Goal: Information Seeking & Learning: Learn about a topic

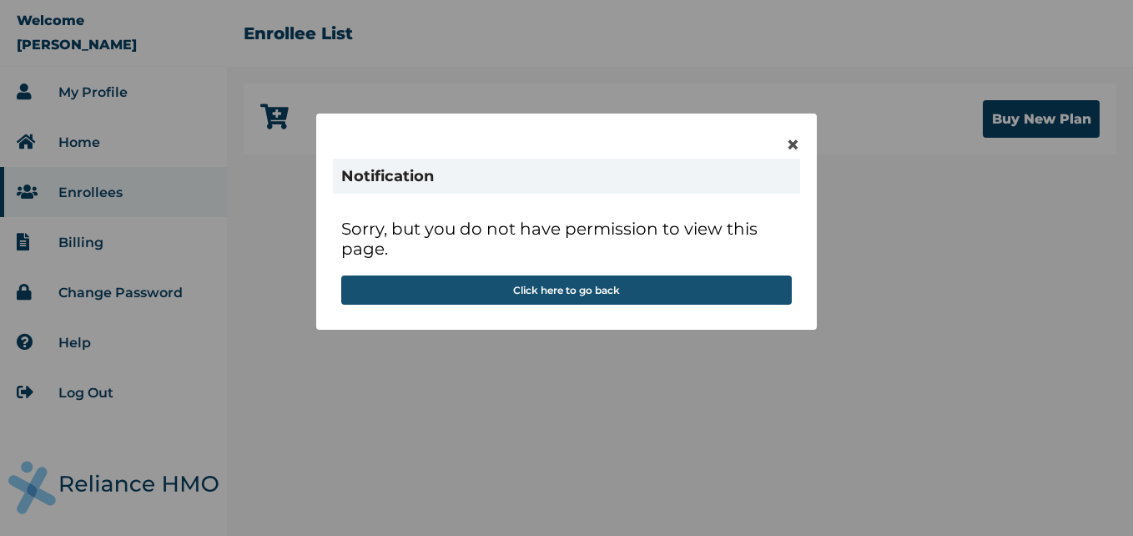
click at [584, 285] on button "Click here to go back" at bounding box center [566, 289] width 451 height 29
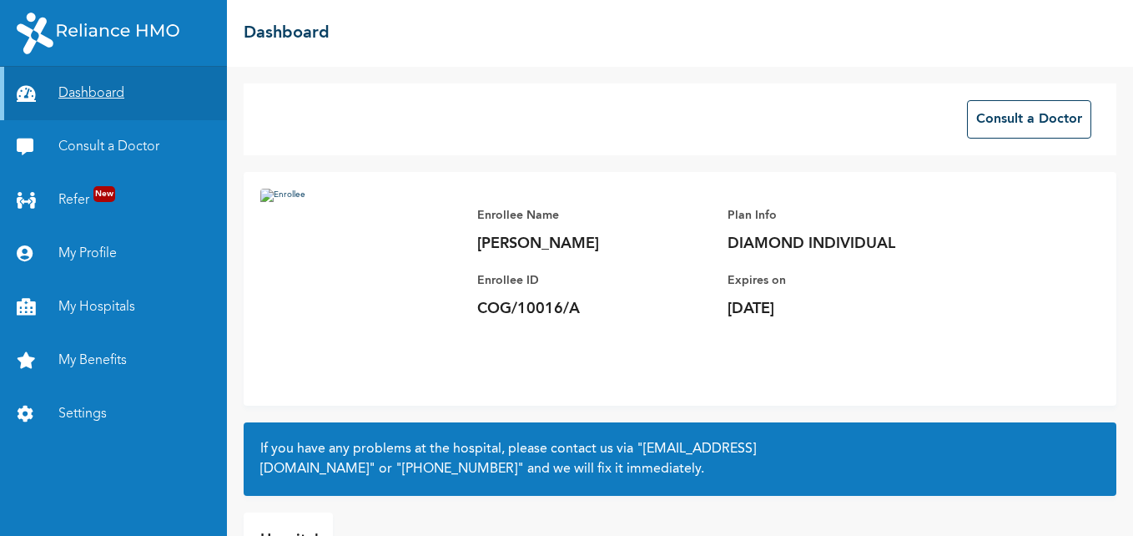
click at [101, 88] on link "Dashboard" at bounding box center [113, 93] width 227 height 53
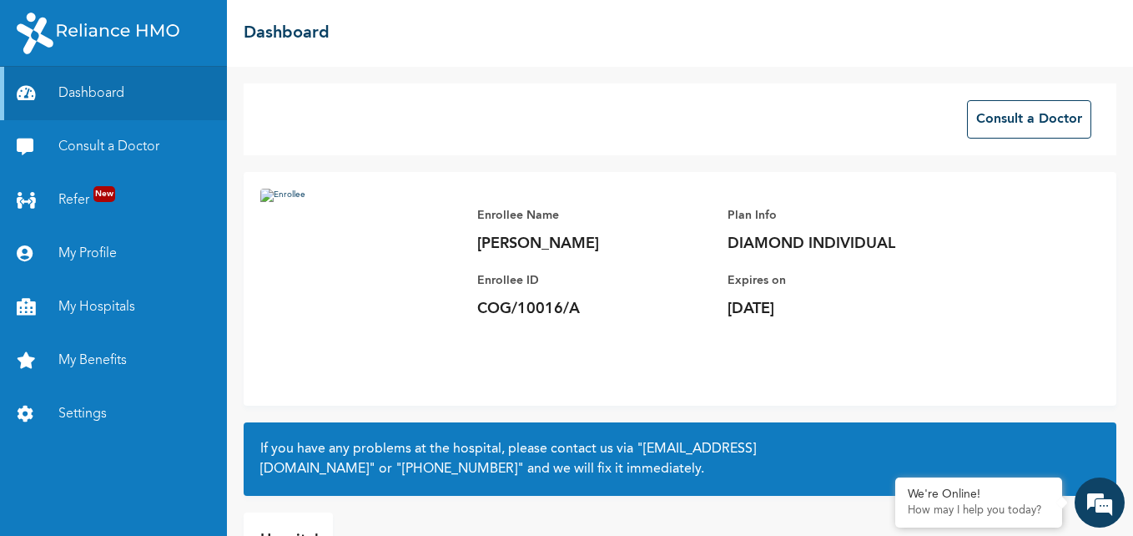
click at [265, 195] on img at bounding box center [360, 289] width 200 height 200
click at [292, 194] on img at bounding box center [360, 289] width 200 height 200
click at [107, 356] on link "My Benefits" at bounding box center [113, 360] width 227 height 53
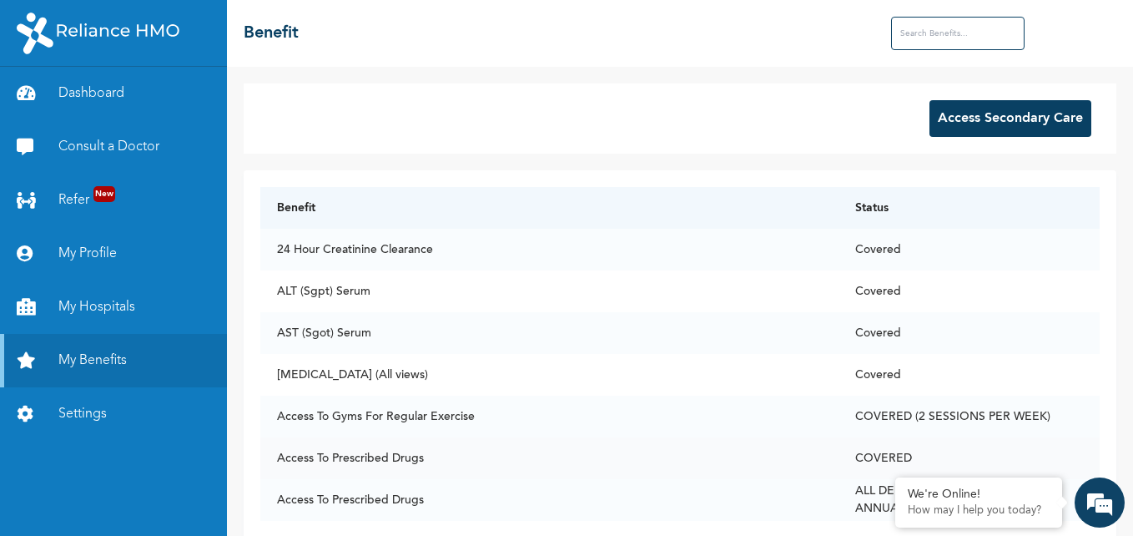
click at [479, 476] on td "Access To Prescribed Drugs" at bounding box center [549, 458] width 578 height 42
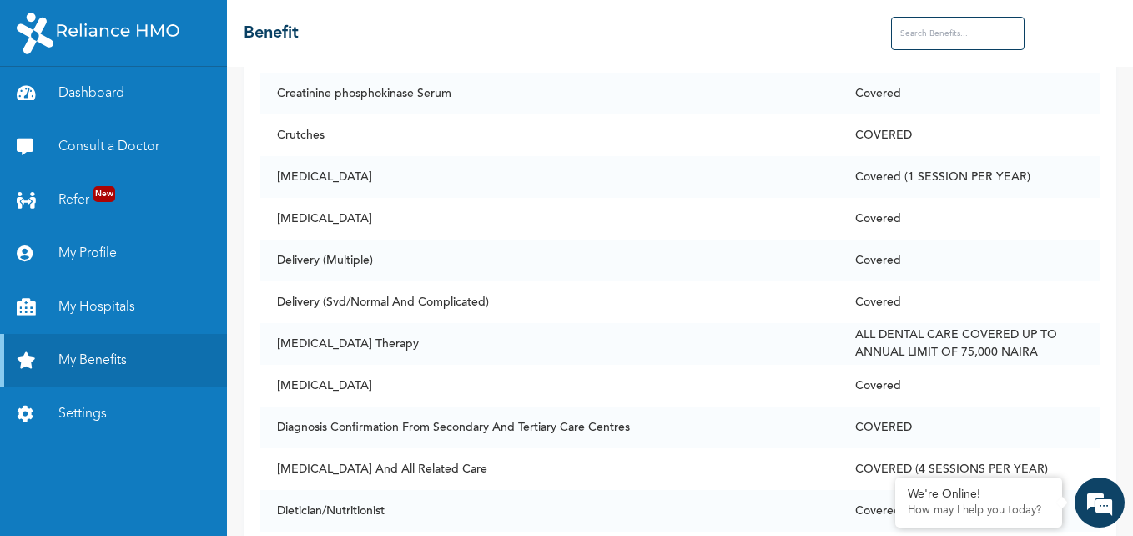
scroll to position [2703, 0]
